Goal: Task Accomplishment & Management: Manage account settings

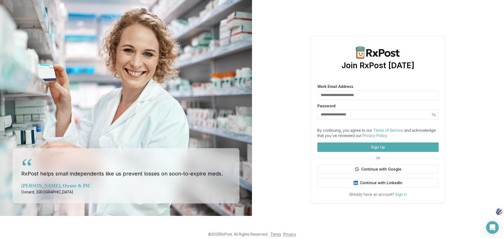
click at [356, 91] on input "Work Email Address" at bounding box center [377, 95] width 121 height 9
type input "*"
type input "**********"
click at [341, 110] on input "Password" at bounding box center [377, 114] width 121 height 9
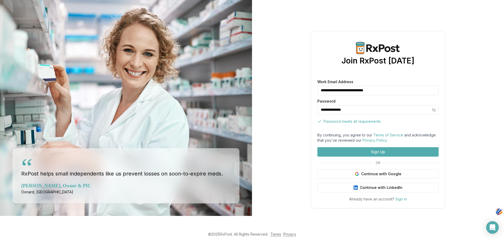
type input "**********"
click at [378, 157] on button "Sign Up" at bounding box center [377, 151] width 121 height 9
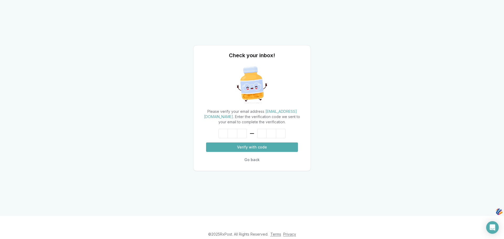
drag, startPoint x: 277, startPoint y: 114, endPoint x: 210, endPoint y: 114, distance: 66.6
click at [210, 114] on div "Please verify your email address greencrosspharmacy1305@gmail.com . Enter the v…" at bounding box center [252, 117] width 104 height 16
click at [251, 164] on button "Go back" at bounding box center [252, 159] width 92 height 9
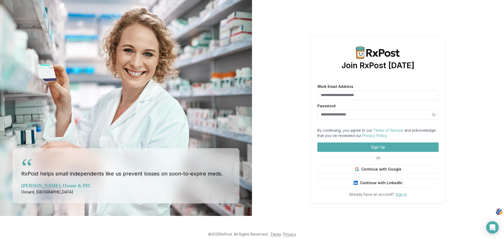
click at [401, 197] on link "Sign in" at bounding box center [401, 194] width 12 height 4
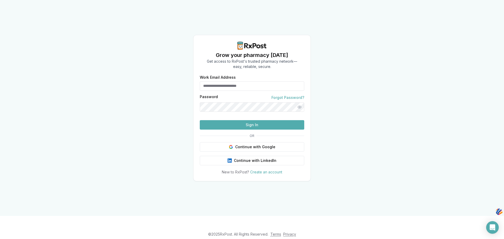
click at [256, 81] on input "Work Email Address" at bounding box center [252, 85] width 104 height 9
type input "**********"
click at [226, 95] on div "Password Forgot Password?" at bounding box center [252, 103] width 104 height 17
click at [252, 130] on button "Sign In" at bounding box center [252, 124] width 104 height 9
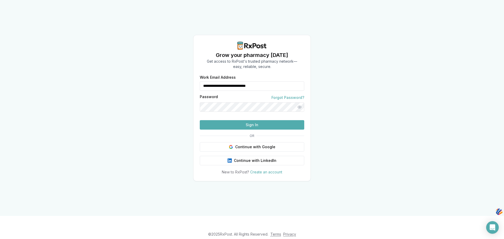
click at [251, 130] on button "Sign In" at bounding box center [252, 124] width 104 height 9
click at [300, 102] on button "Show password" at bounding box center [299, 106] width 9 height 9
click at [254, 130] on button "Sign In" at bounding box center [252, 124] width 104 height 9
click at [250, 130] on button "Sign In" at bounding box center [252, 124] width 104 height 9
click at [252, 152] on button "Continue with Google" at bounding box center [252, 146] width 104 height 9
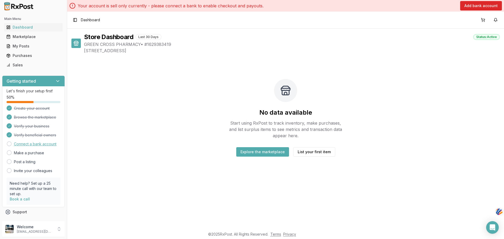
click at [23, 145] on link "Connect a bank account" at bounding box center [35, 143] width 43 height 5
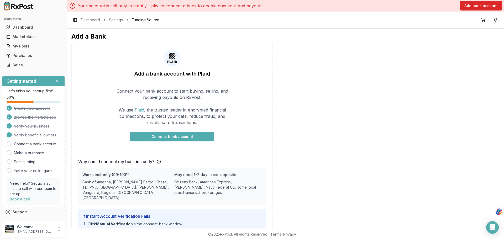
scroll to position [26, 0]
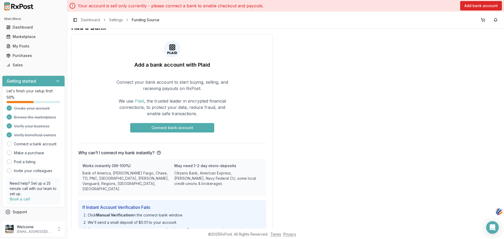
click at [171, 128] on button "Connect bank account" at bounding box center [172, 127] width 84 height 9
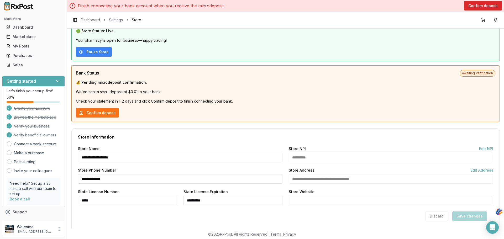
scroll to position [66, 0]
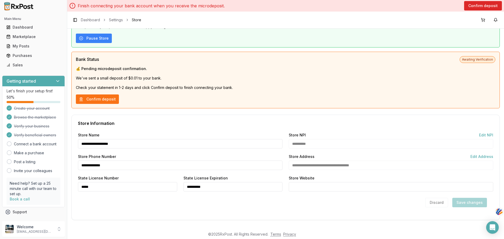
drag, startPoint x: 118, startPoint y: 165, endPoint x: 79, endPoint y: 168, distance: 39.2
click at [79, 168] on div "**********" at bounding box center [180, 165] width 204 height 9
type input "**********"
click at [329, 204] on div "Discard Save changes" at bounding box center [285, 202] width 415 height 9
click at [469, 203] on button "Save changes" at bounding box center [469, 202] width 35 height 9
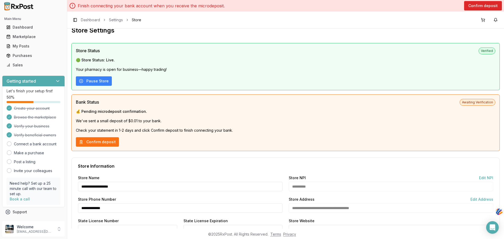
scroll to position [0, 0]
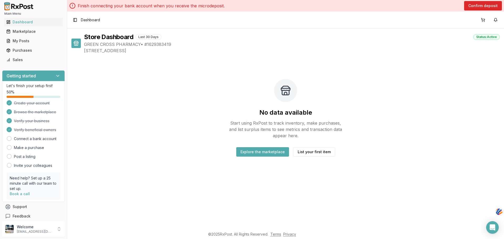
scroll to position [9, 0]
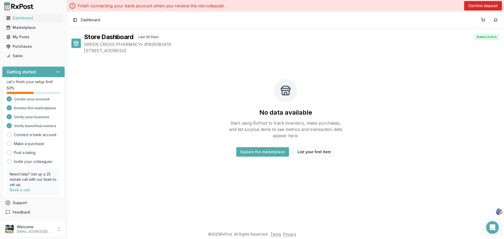
click at [57, 71] on icon at bounding box center [57, 71] width 5 height 5
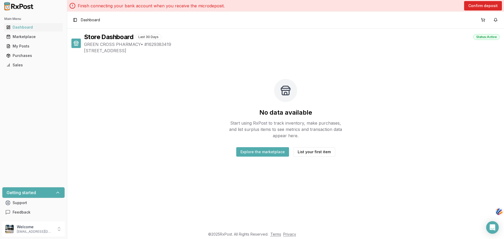
scroll to position [0, 0]
